Goal: Task Accomplishment & Management: Use online tool/utility

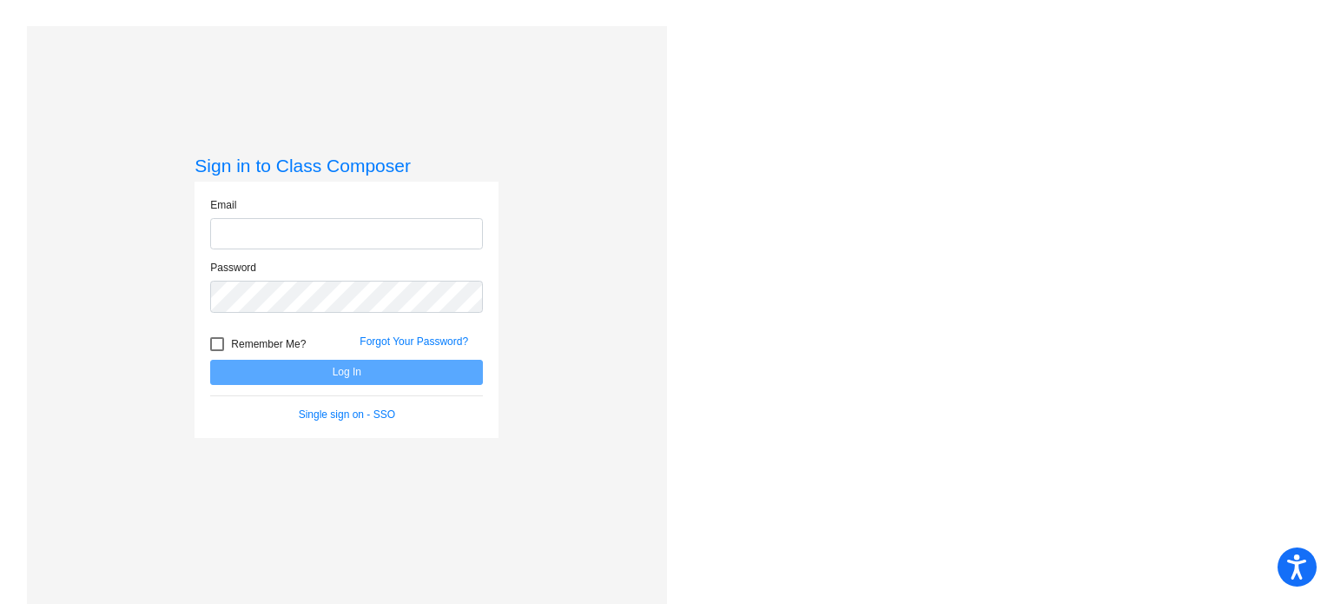
type input "[EMAIL_ADDRESS][DOMAIN_NAME]"
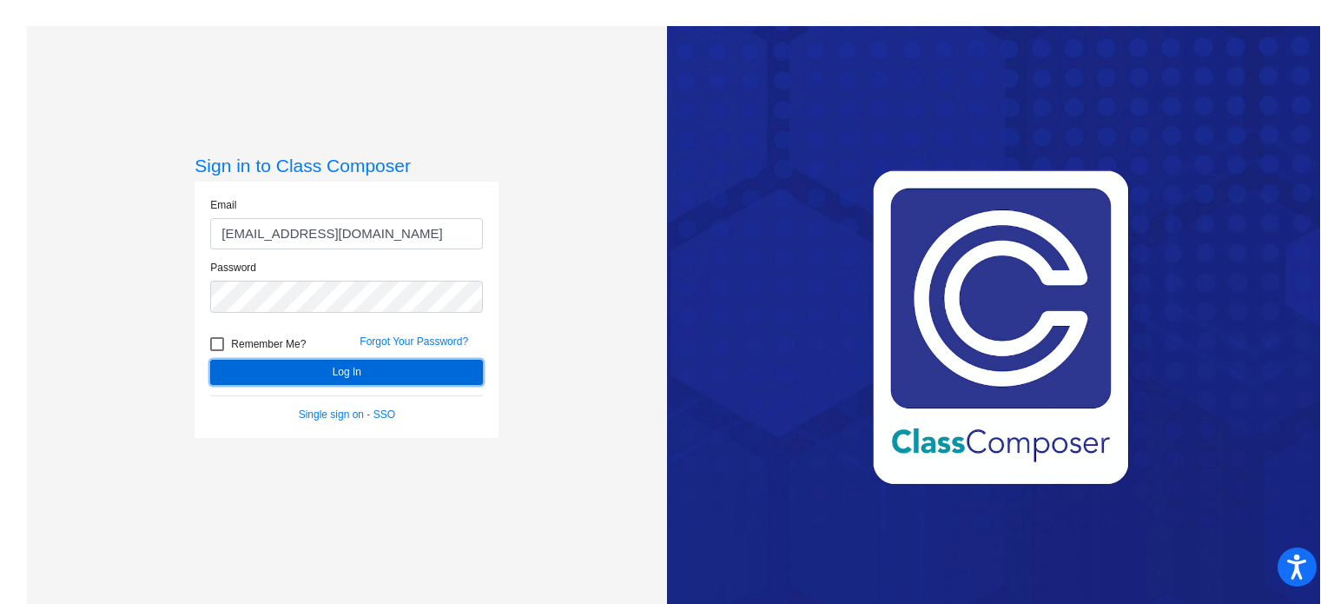
click at [334, 367] on button "Log In" at bounding box center [346, 372] width 273 height 25
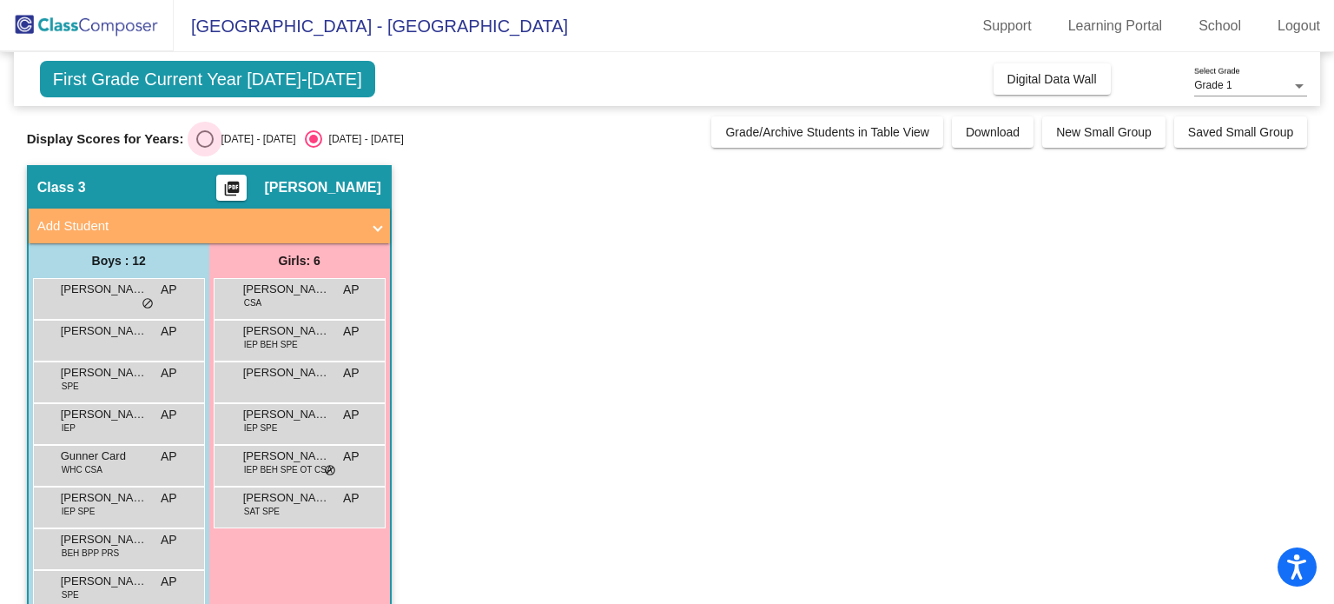
click at [209, 140] on div "Select an option" at bounding box center [204, 138] width 17 height 17
click at [205, 148] on input "[DATE] - [DATE]" at bounding box center [204, 148] width 1 height 1
radio input "true"
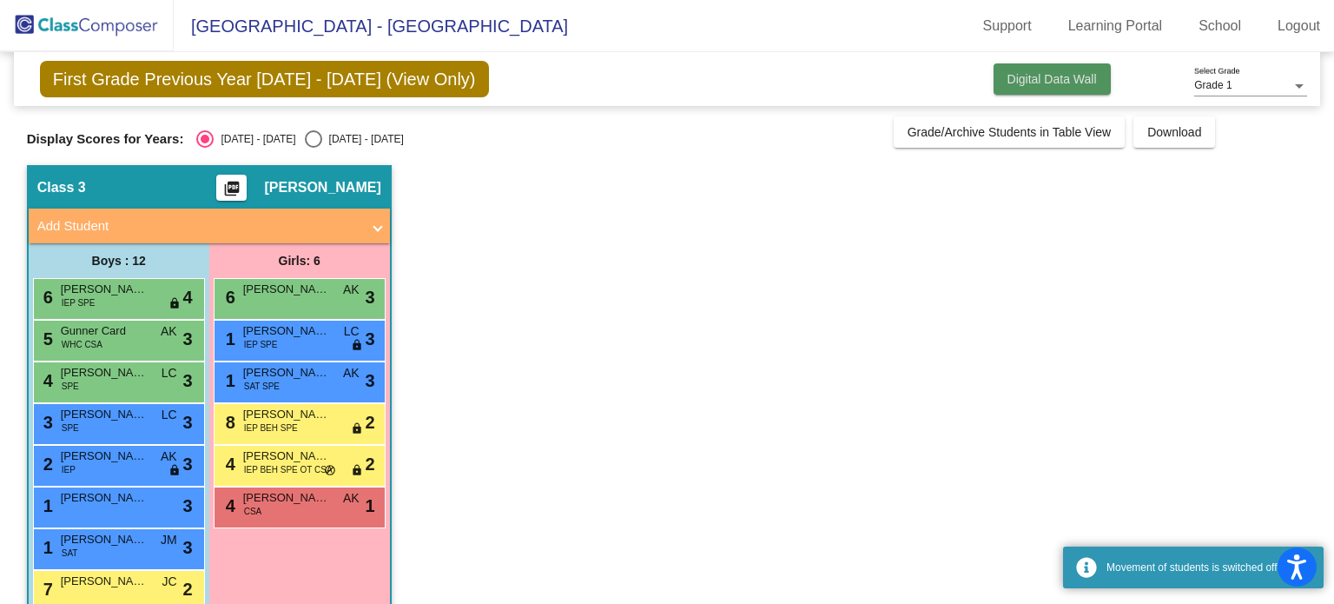
click at [1086, 86] on button "Digital Data Wall" at bounding box center [1052, 78] width 117 height 31
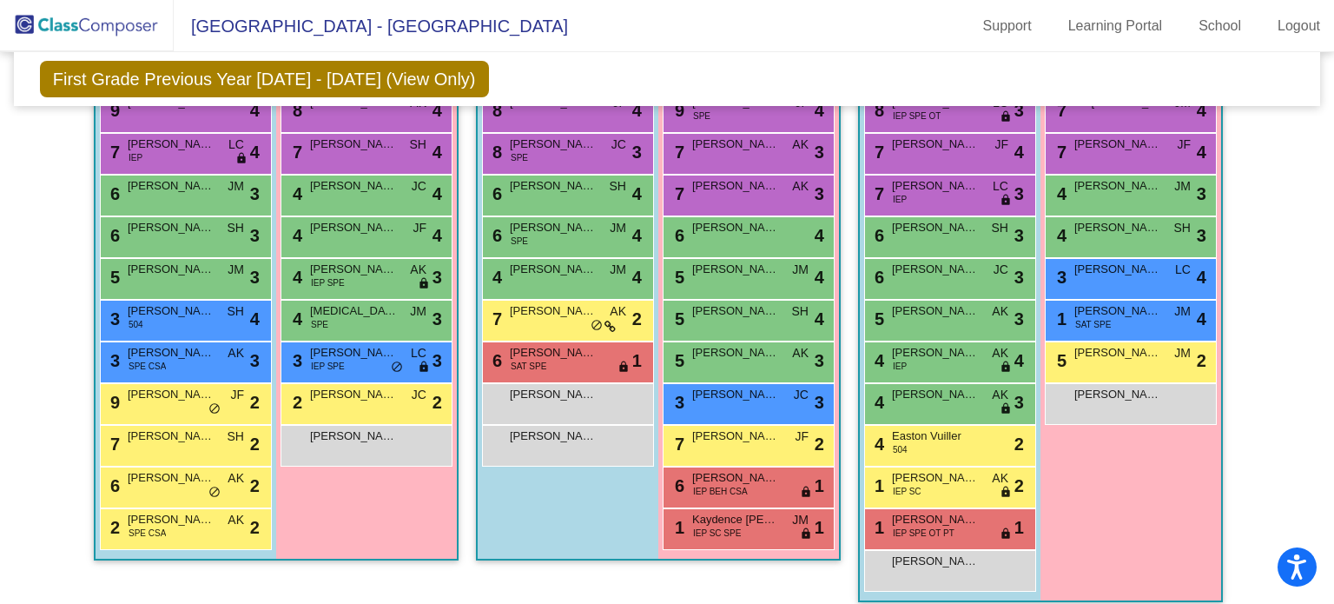
scroll to position [1129, 0]
